Goal: Check status

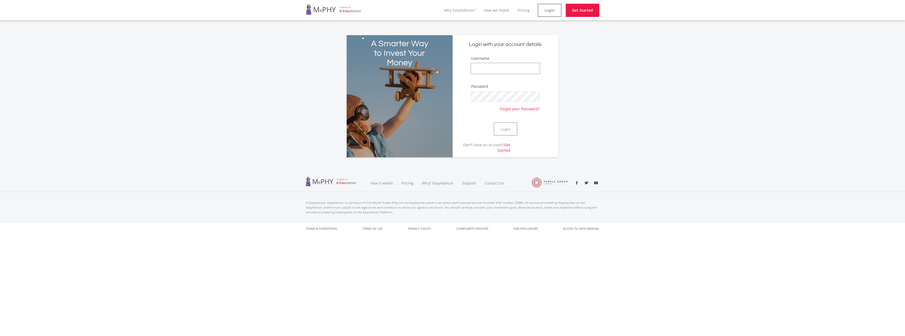
click at [498, 69] on input "Username" at bounding box center [505, 68] width 68 height 11
type input "mehluli"
click at [503, 133] on button "Login" at bounding box center [505, 128] width 24 height 13
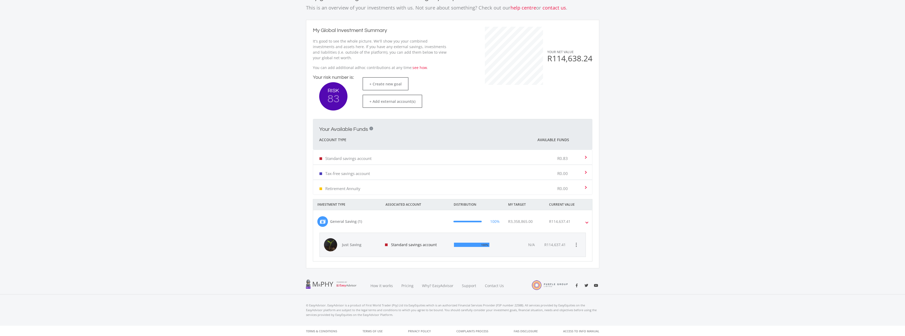
scroll to position [37, 0]
click at [478, 237] on div "100%" at bounding box center [476, 244] width 53 height 24
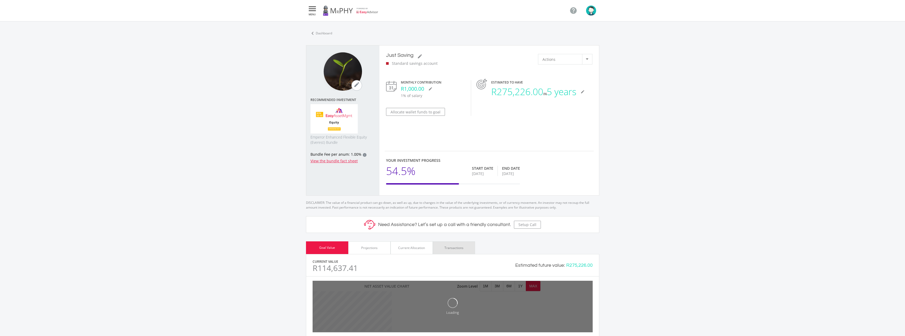
click at [465, 245] on div "Transactions" at bounding box center [454, 247] width 42 height 13
